Goal: Task Accomplishment & Management: Manage account settings

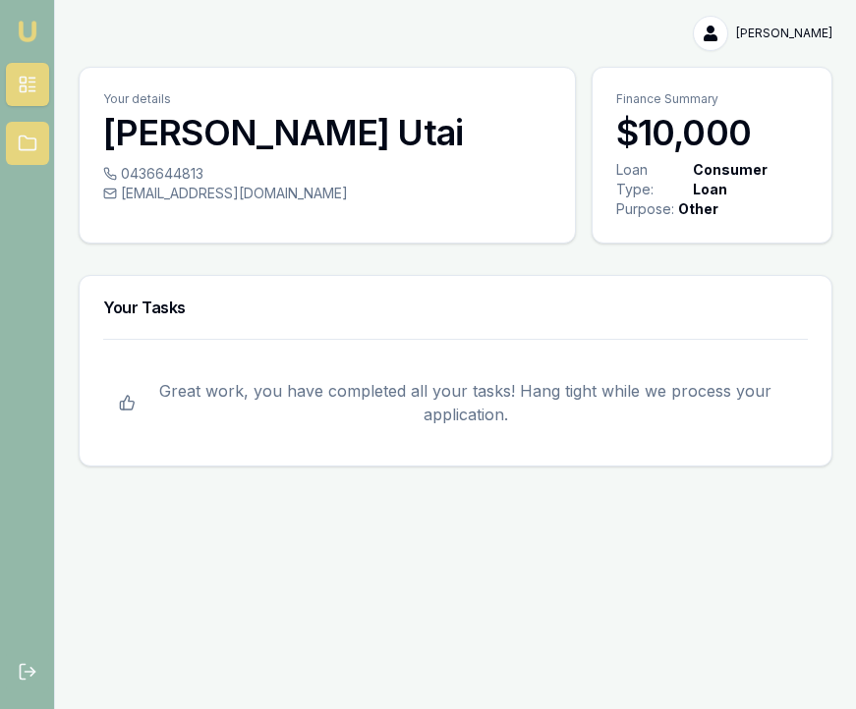
click at [39, 139] on link at bounding box center [27, 143] width 43 height 43
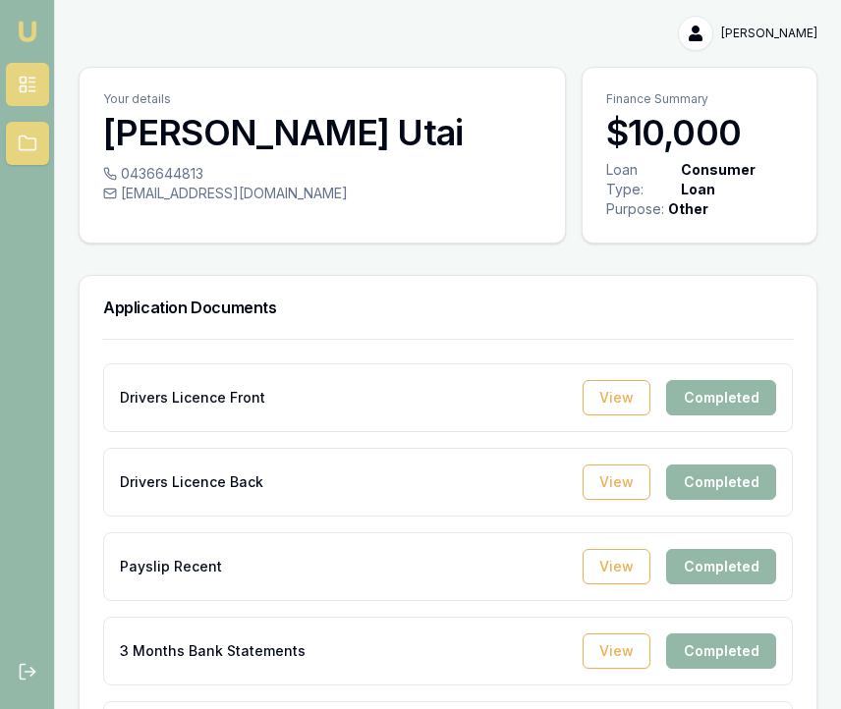
click at [29, 70] on link at bounding box center [27, 84] width 43 height 43
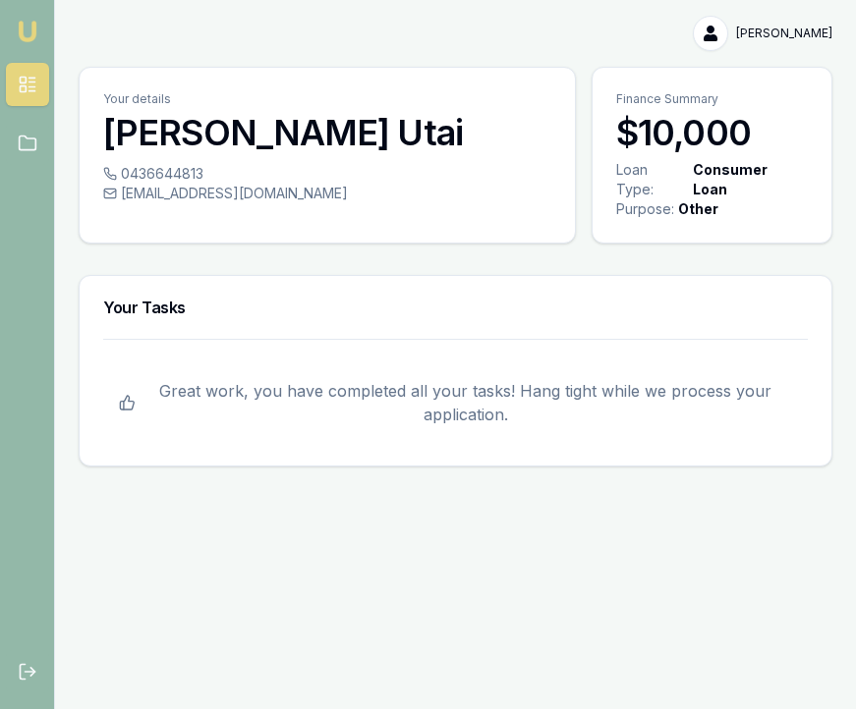
click at [27, 35] on img at bounding box center [28, 32] width 24 height 24
click at [34, 29] on img at bounding box center [28, 32] width 24 height 24
click at [15, 132] on link at bounding box center [27, 143] width 43 height 43
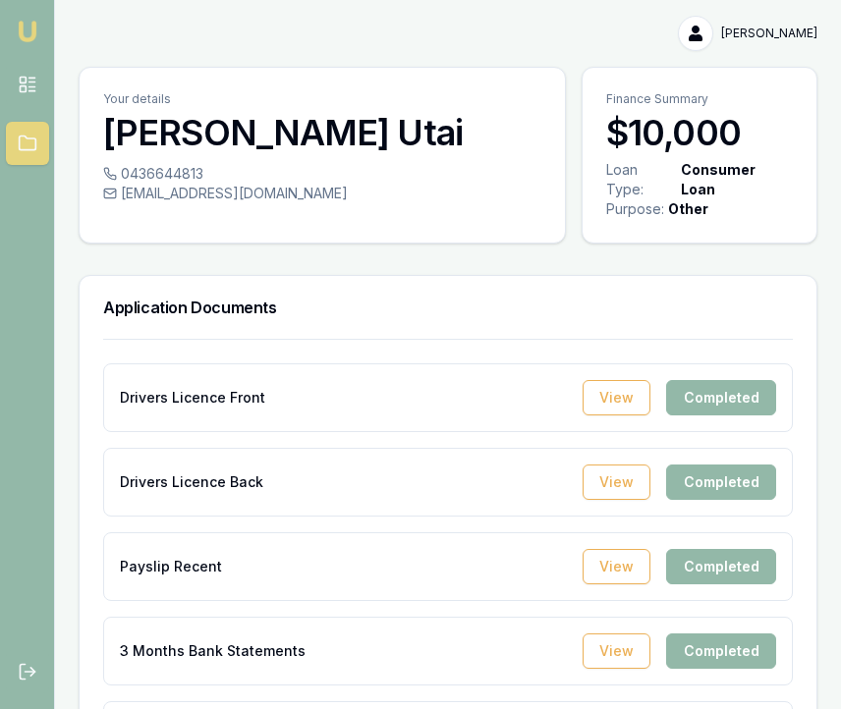
click at [677, 161] on div "Loan Type:" at bounding box center [641, 179] width 71 height 39
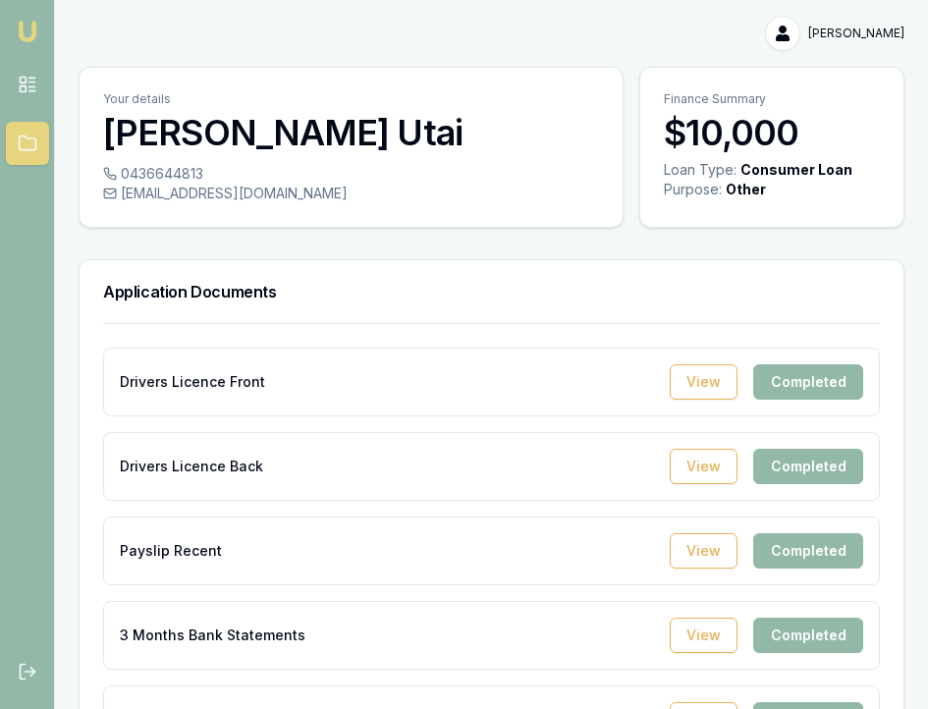
click at [27, 45] on link "Emu Broker" at bounding box center [27, 31] width 31 height 31
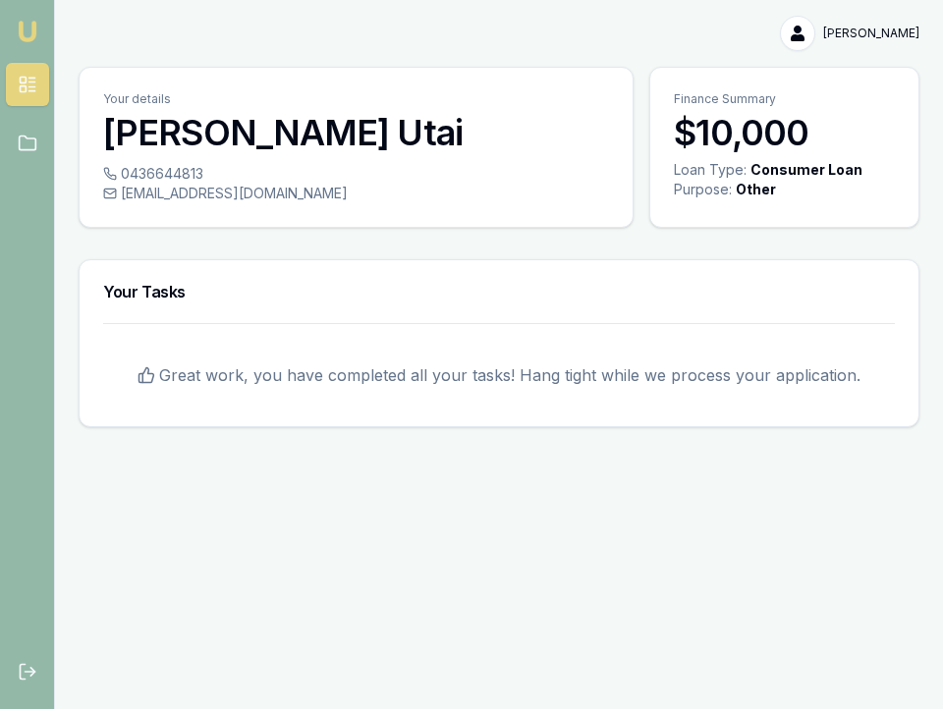
click at [877, 29] on html "Emu Broker [PERSON_NAME] Toggle Menu Your details [PERSON_NAME] 0436644813 [EMA…" at bounding box center [471, 354] width 943 height 709
click at [828, 108] on div "Logout" at bounding box center [857, 115] width 116 height 31
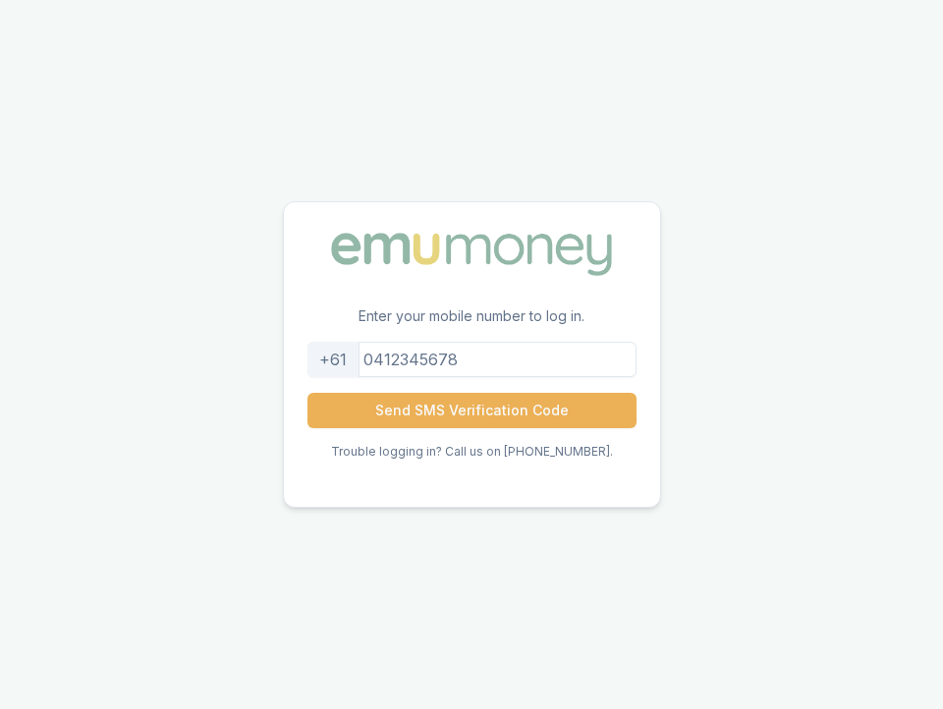
click at [449, 360] on input "tel" at bounding box center [471, 359] width 329 height 35
type input "0436644813"
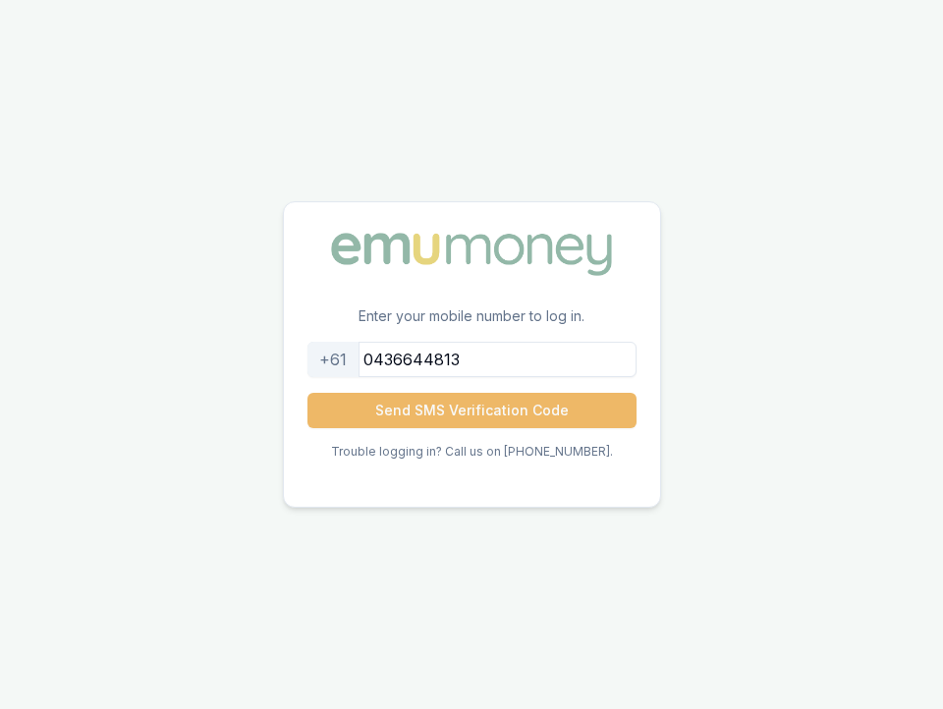
click at [450, 406] on button "Send SMS Verification Code" at bounding box center [471, 410] width 329 height 35
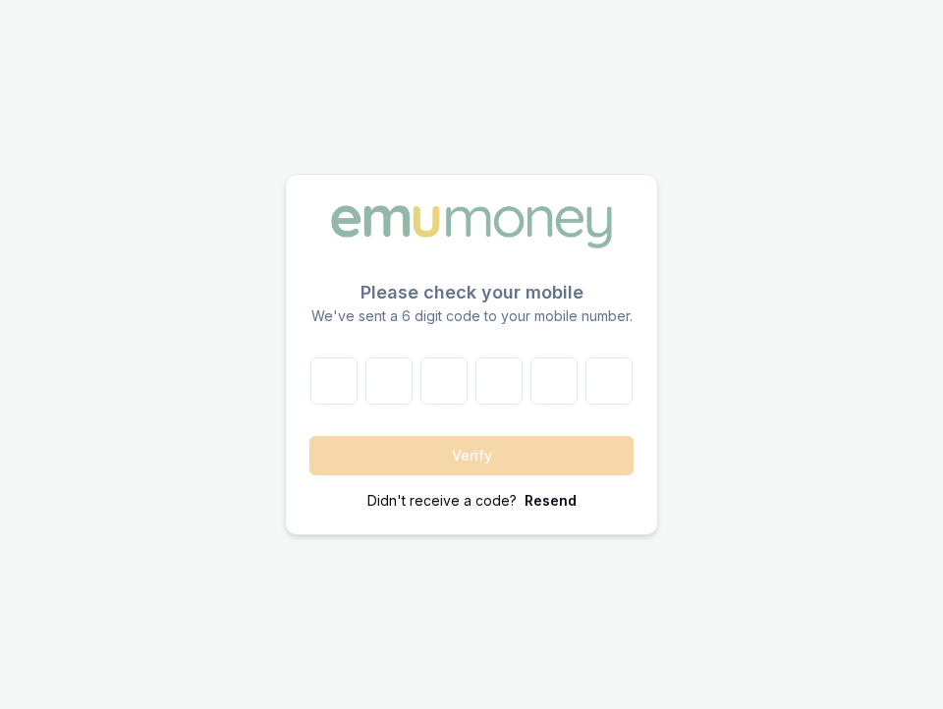
click at [358, 382] on div at bounding box center [471, 381] width 324 height 47
click at [342, 381] on input "number" at bounding box center [333, 381] width 47 height 47
type input "5"
type input "0"
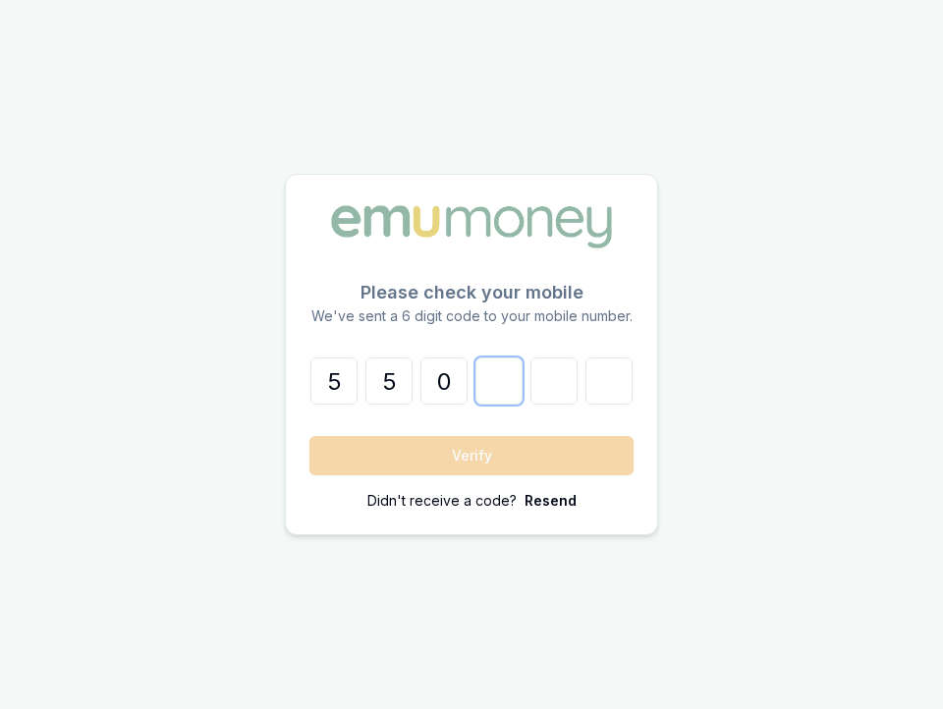
type input "4"
type input "1"
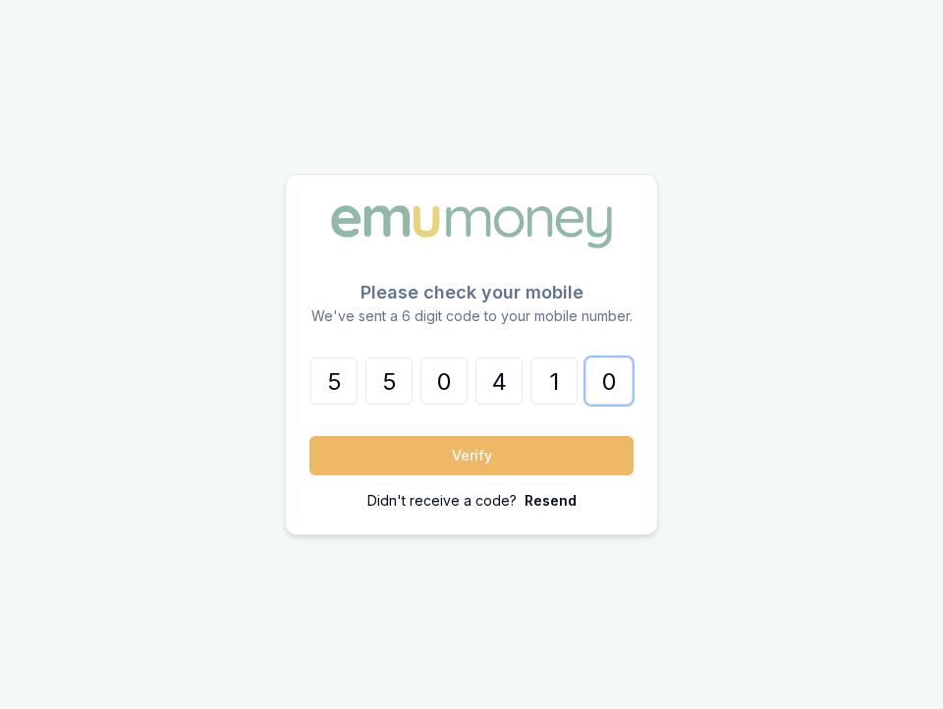
type input "0"
click at [433, 466] on button "Verify" at bounding box center [471, 455] width 324 height 39
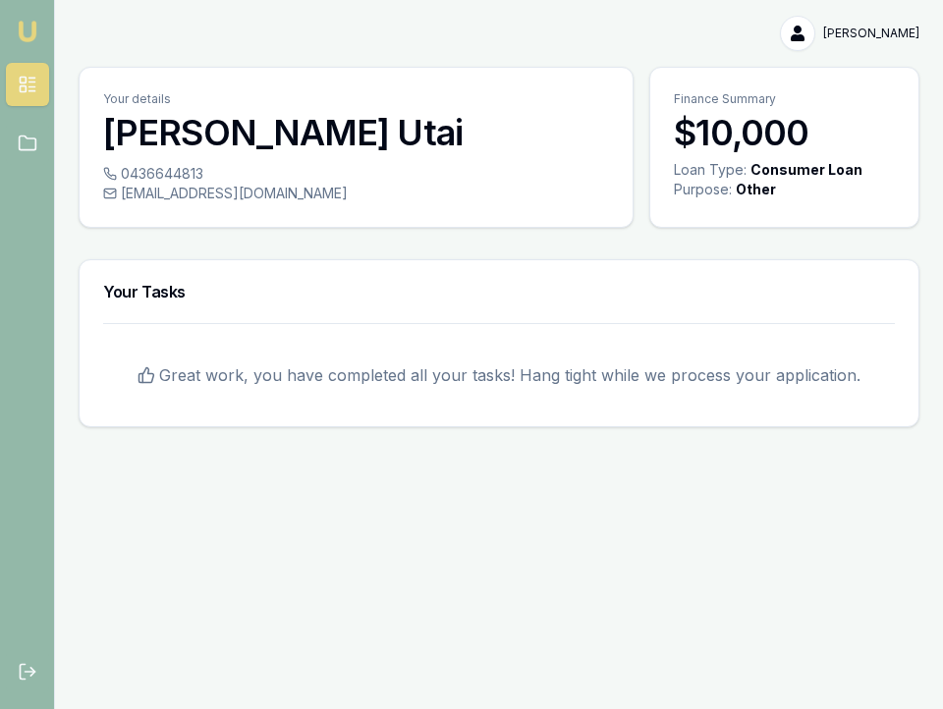
click at [784, 188] on div "Purpose: Other" at bounding box center [784, 190] width 221 height 20
click at [879, 37] on html "Emu Broker gloria Utai Toggle Menu Your details gloria Utai 0436644813 gloriahe…" at bounding box center [471, 354] width 943 height 709
click at [838, 115] on div "Logout" at bounding box center [857, 115] width 116 height 31
